Goal: Download file/media

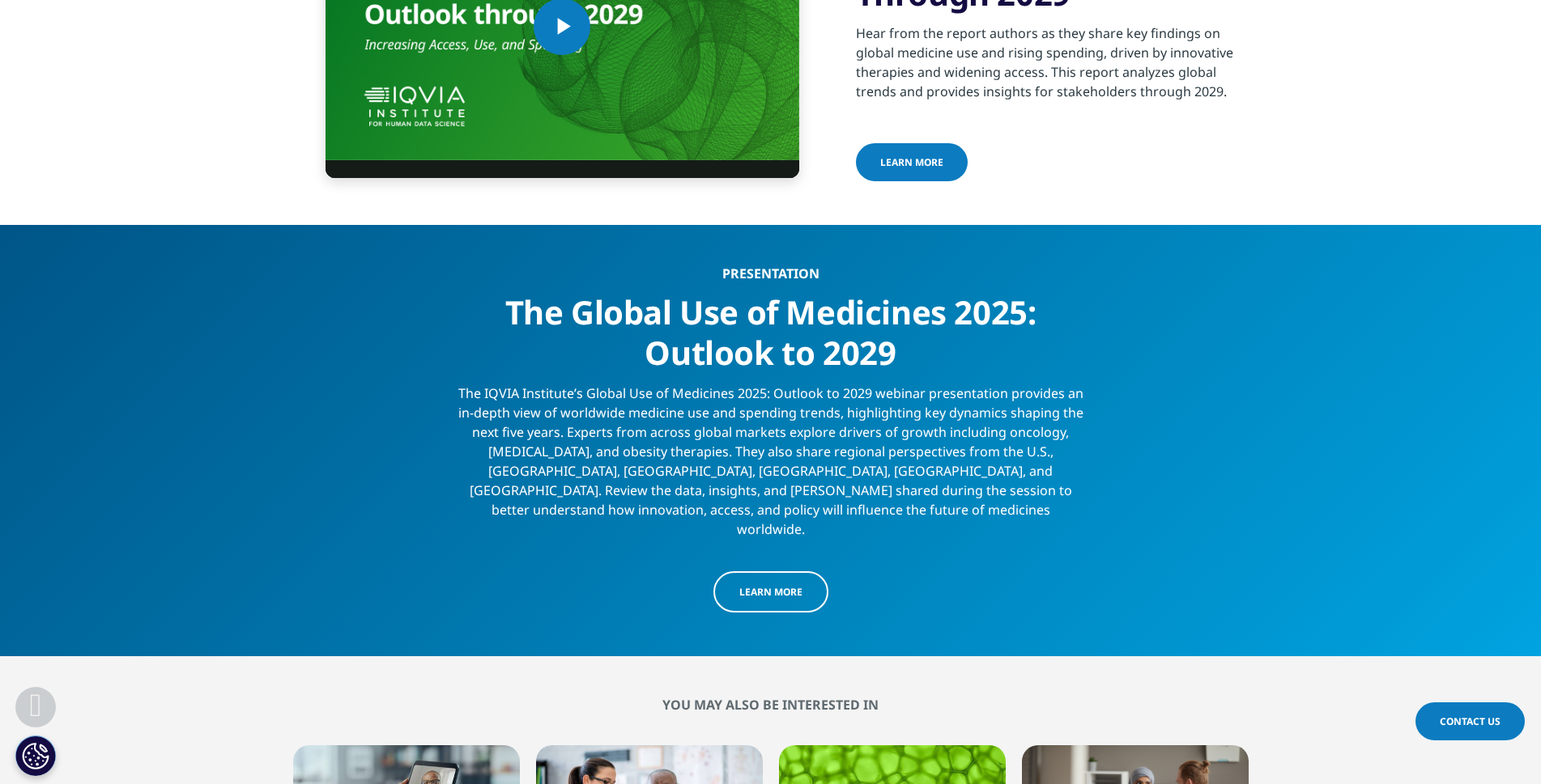
scroll to position [5491, 0]
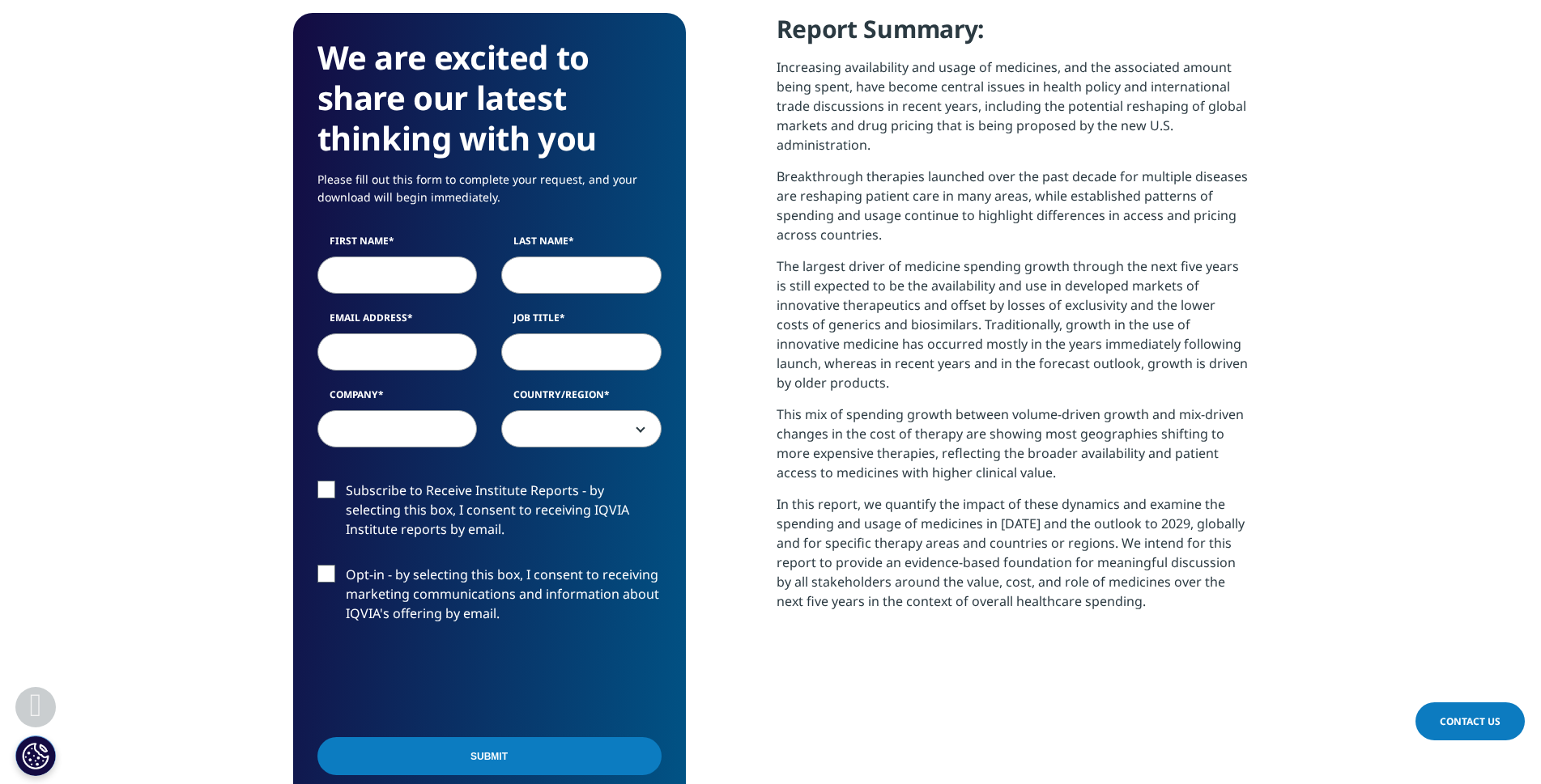
scroll to position [703, 0]
click at [407, 268] on input "First Name" at bounding box center [397, 275] width 161 height 37
click at [749, 331] on div "We are excited to share our latest thinking with you Please fill out this form …" at bounding box center [770, 459] width 955 height 894
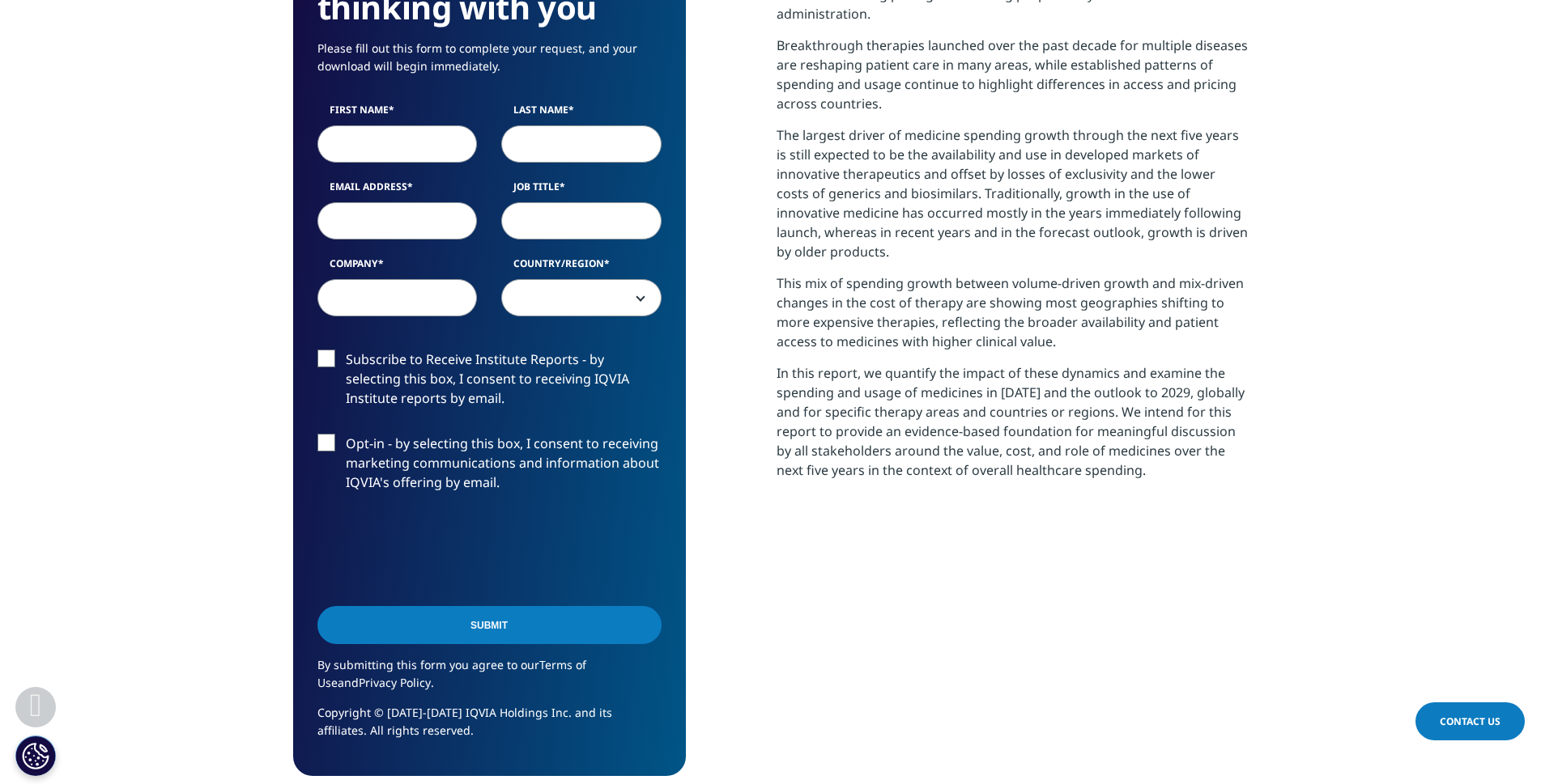
scroll to position [861, 0]
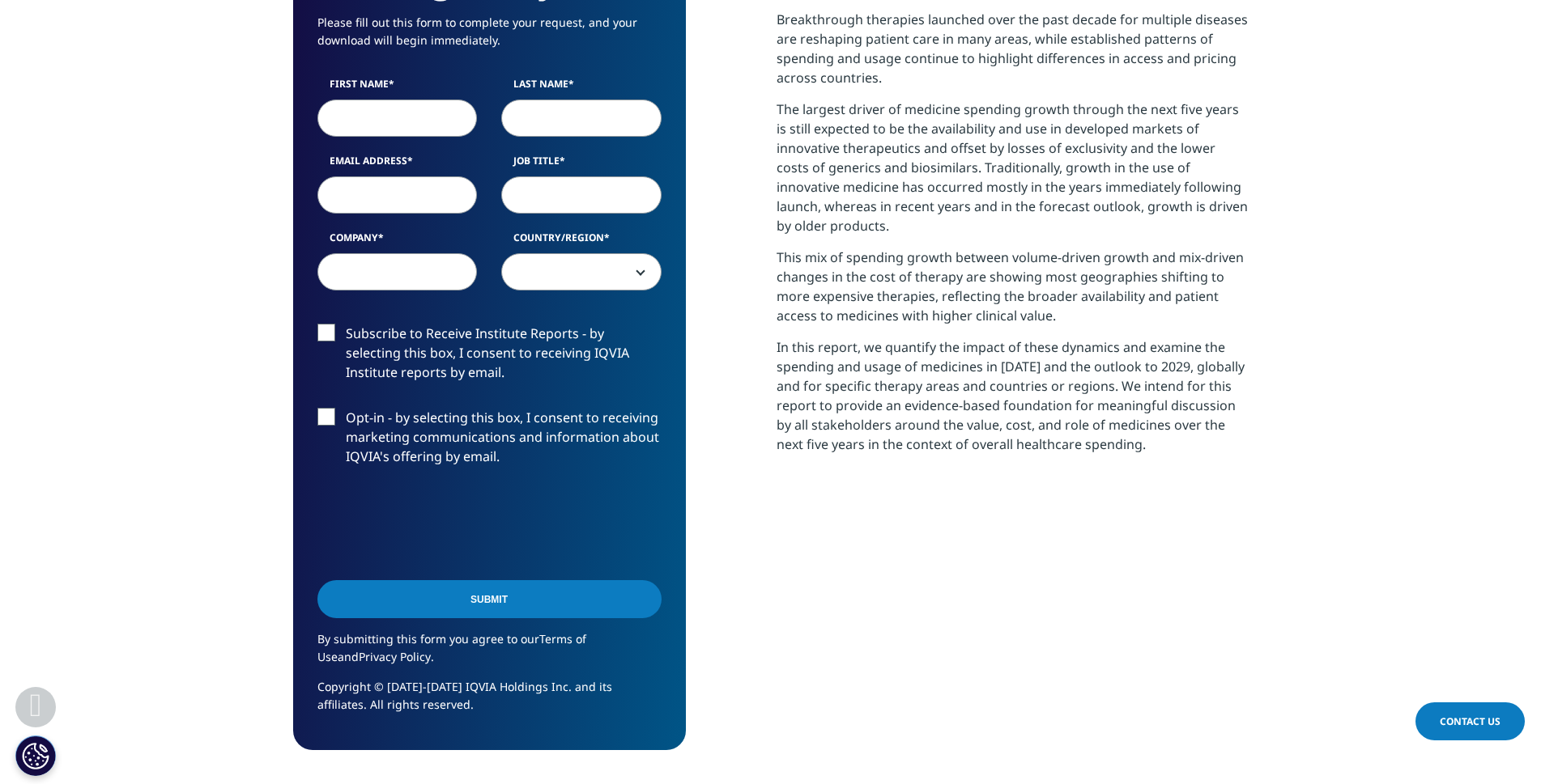
click at [403, 115] on input "First Name" at bounding box center [397, 118] width 161 height 37
type input "Mari"
type input "Ishii"
type input "mari.ishii@daiichisankyo.com"
select select "[GEOGRAPHIC_DATA]"
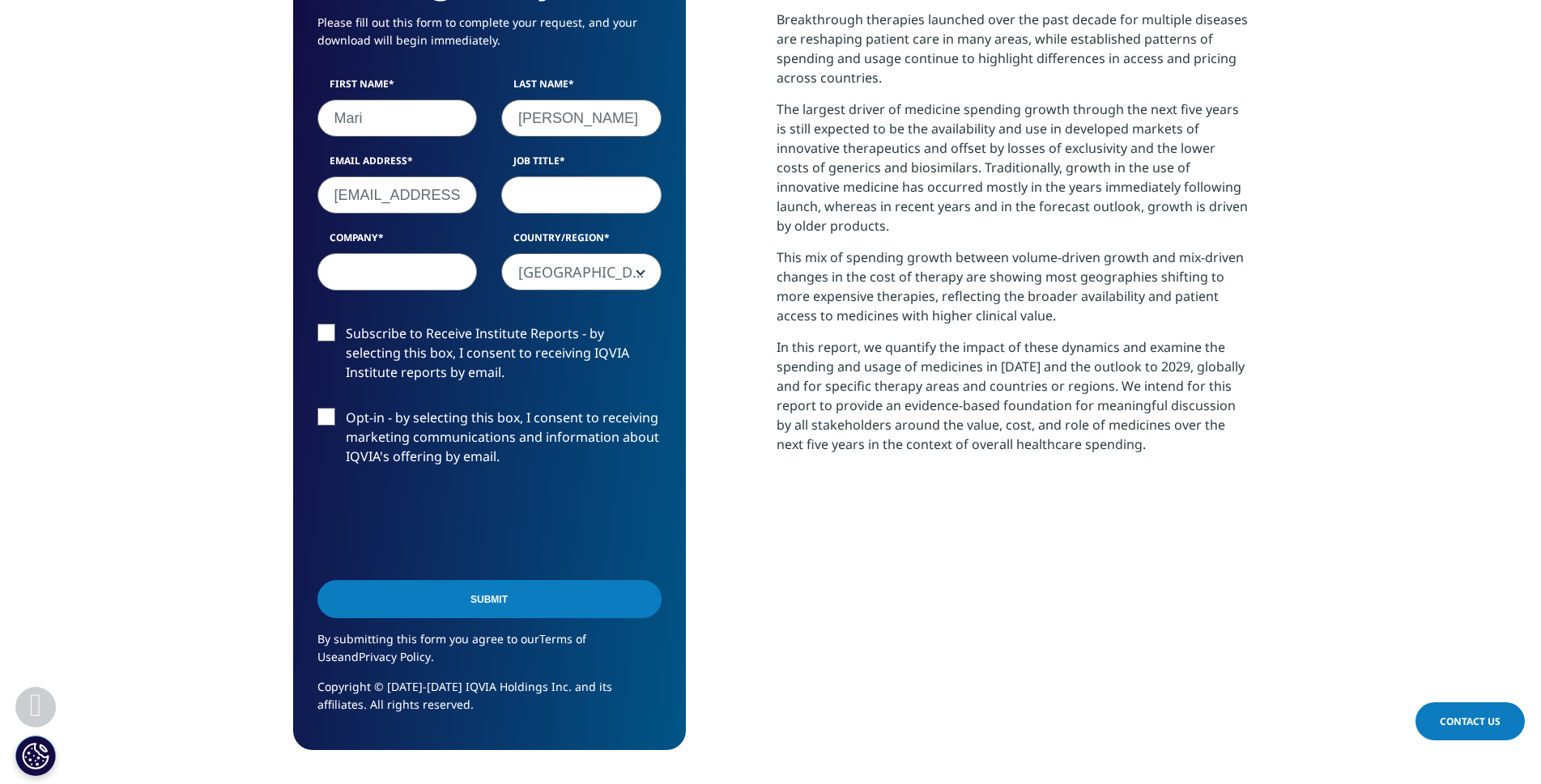
click at [556, 198] on input "Job Title" at bounding box center [582, 195] width 161 height 37
type input "Associate"
click at [444, 278] on input "Company" at bounding box center [397, 272] width 161 height 37
type input "Daiishi Sankyo"
click at [605, 282] on span "[GEOGRAPHIC_DATA]" at bounding box center [582, 273] width 159 height 37
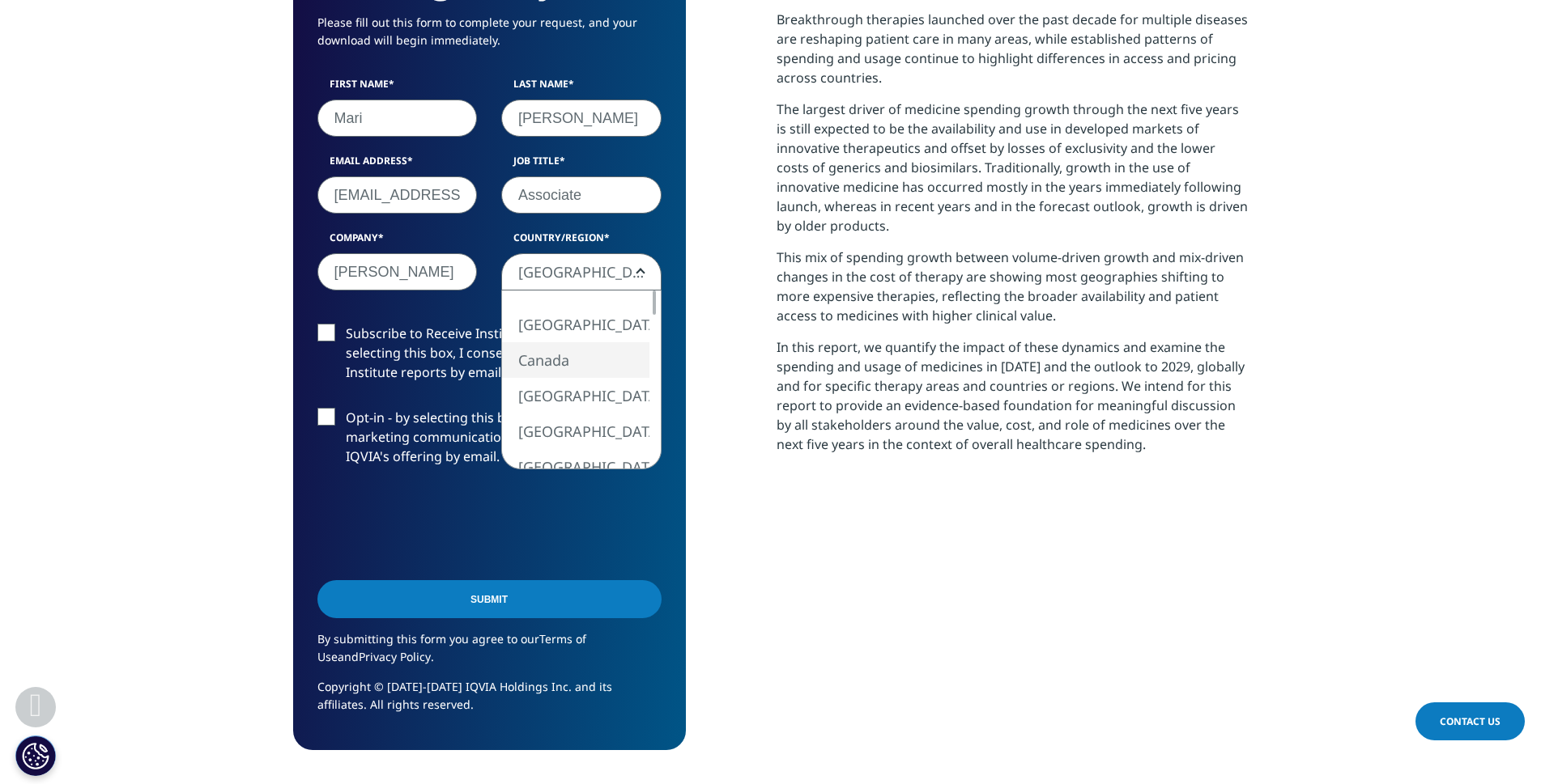
click at [726, 420] on div "We are excited to share our latest thinking with you Please fill out this form …" at bounding box center [770, 303] width 955 height 894
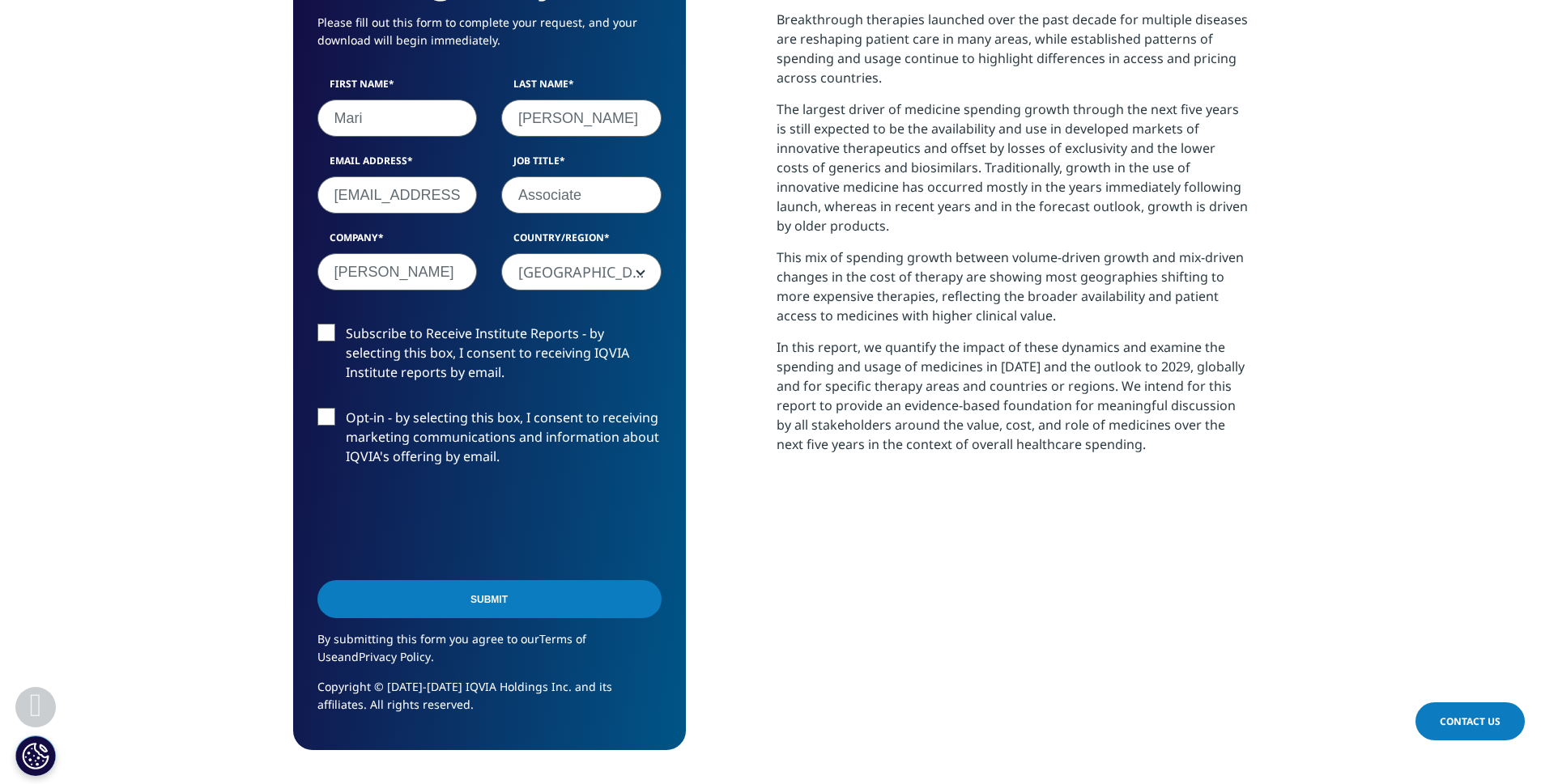
click at [557, 612] on input "Submit" at bounding box center [489, 599] width 344 height 38
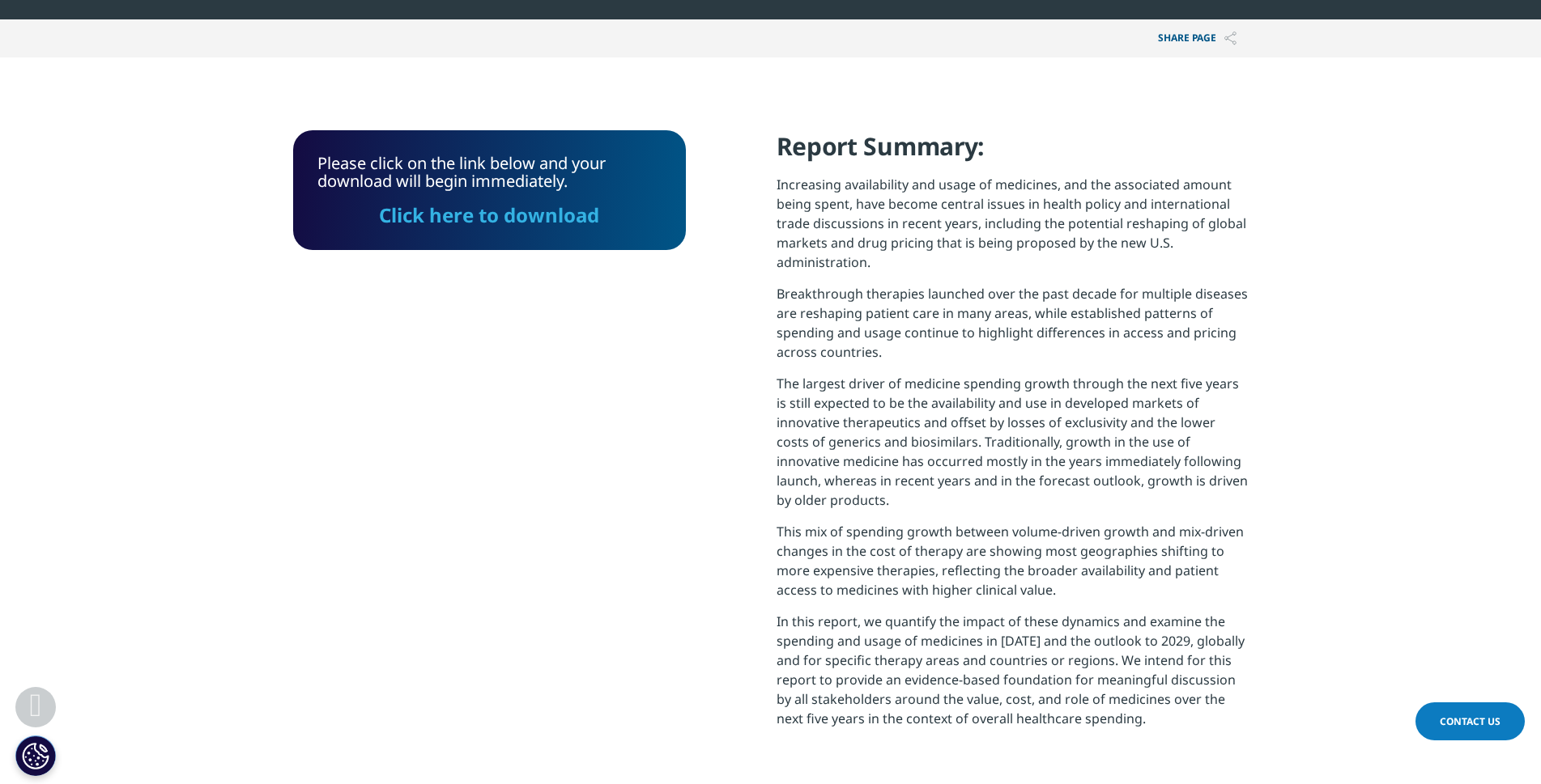
scroll to position [584, 0]
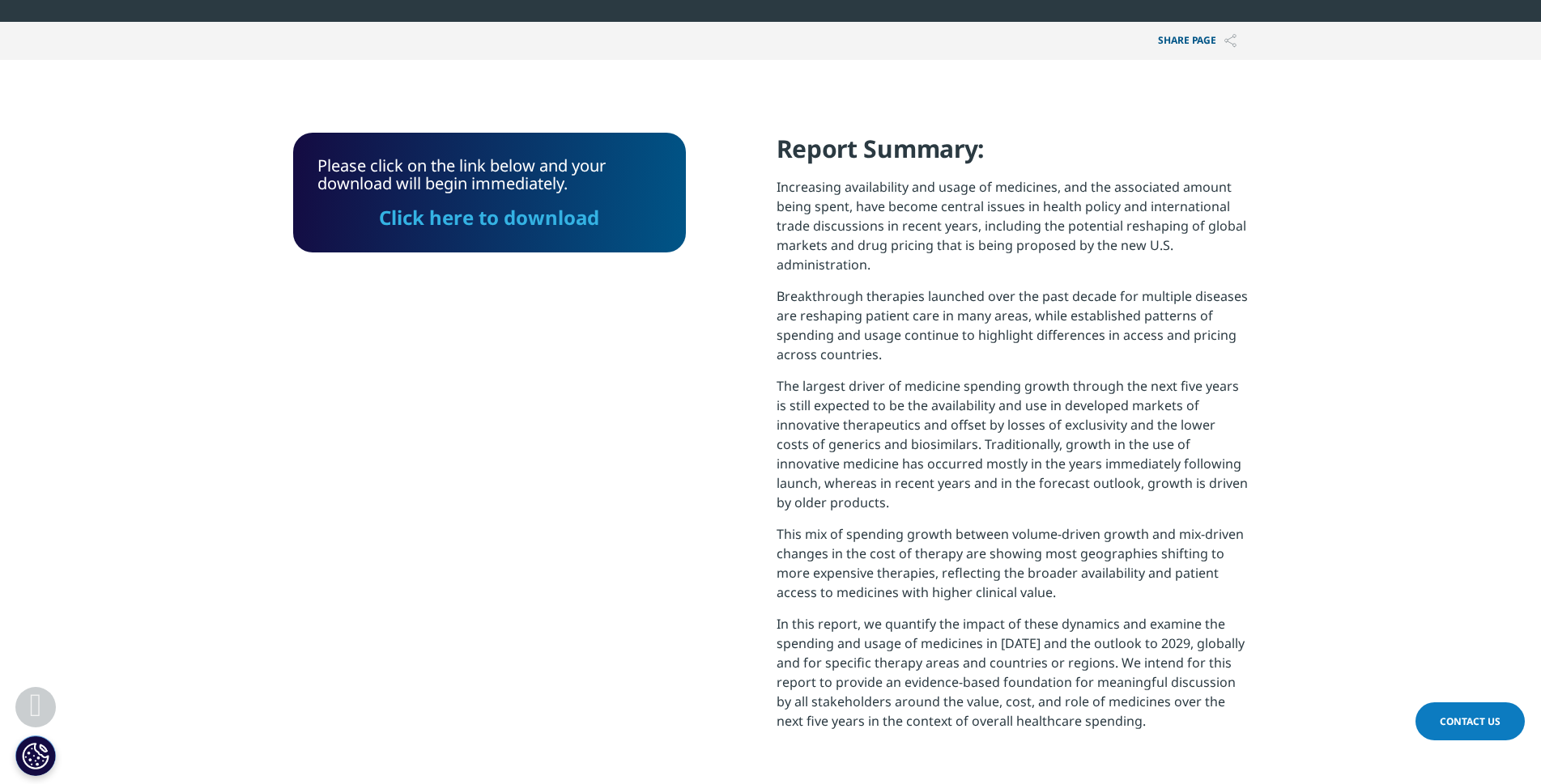
click at [518, 222] on link "Click here to download" at bounding box center [489, 217] width 221 height 27
